Goal: Task Accomplishment & Management: Manage account settings

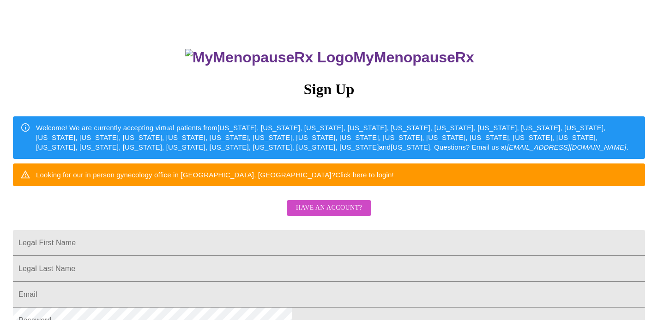
scroll to position [85, 0]
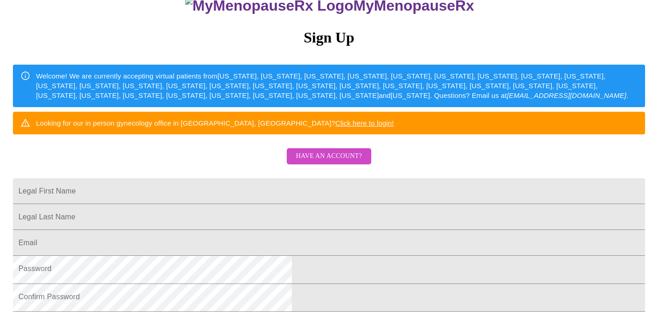
click at [330, 162] on span "Have an account?" at bounding box center [329, 157] width 66 height 12
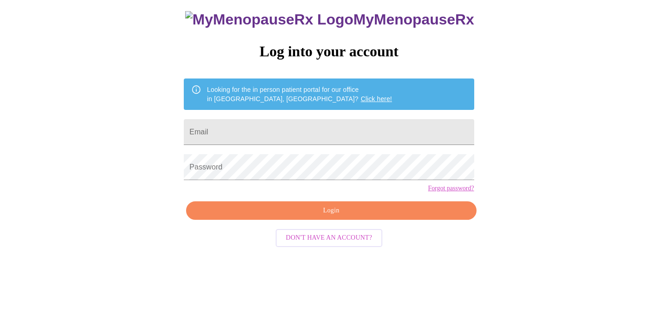
scroll to position [35, 0]
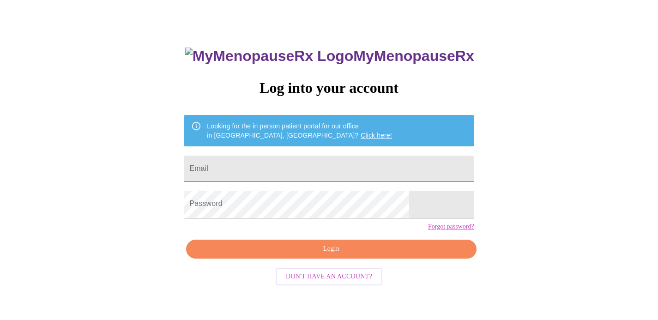
click at [317, 167] on input "Email" at bounding box center [329, 169] width 290 height 26
type input "aambrozewicz@gmail.com"
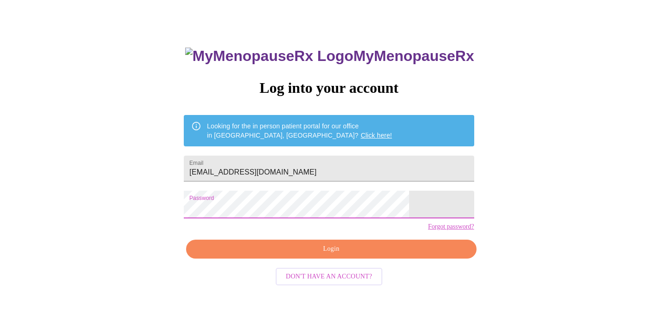
click at [335, 255] on span "Login" at bounding box center [331, 249] width 269 height 12
